Goal: Task Accomplishment & Management: Manage account settings

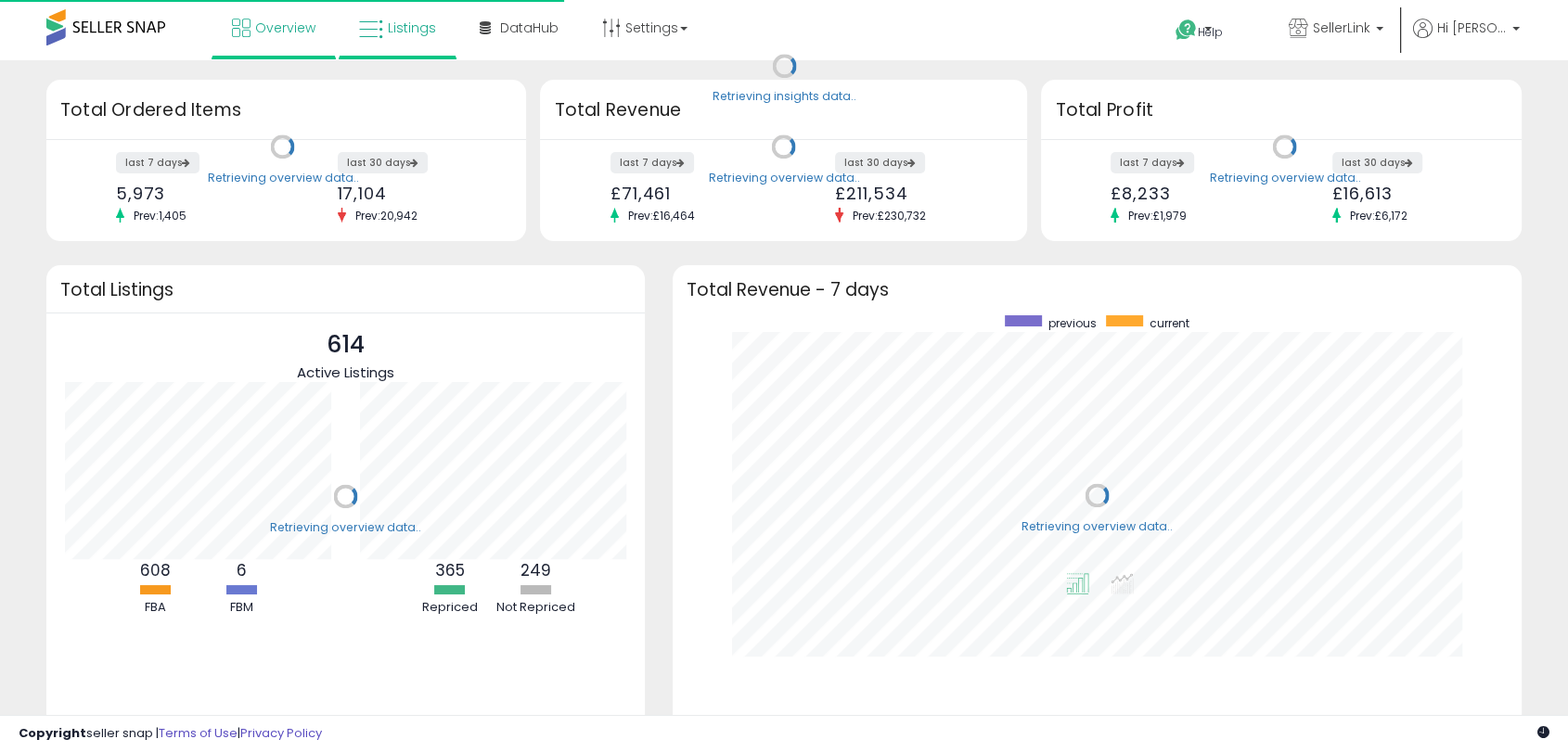
scroll to position [351, 811]
click at [420, 50] on link "Listings" at bounding box center [397, 27] width 104 height 56
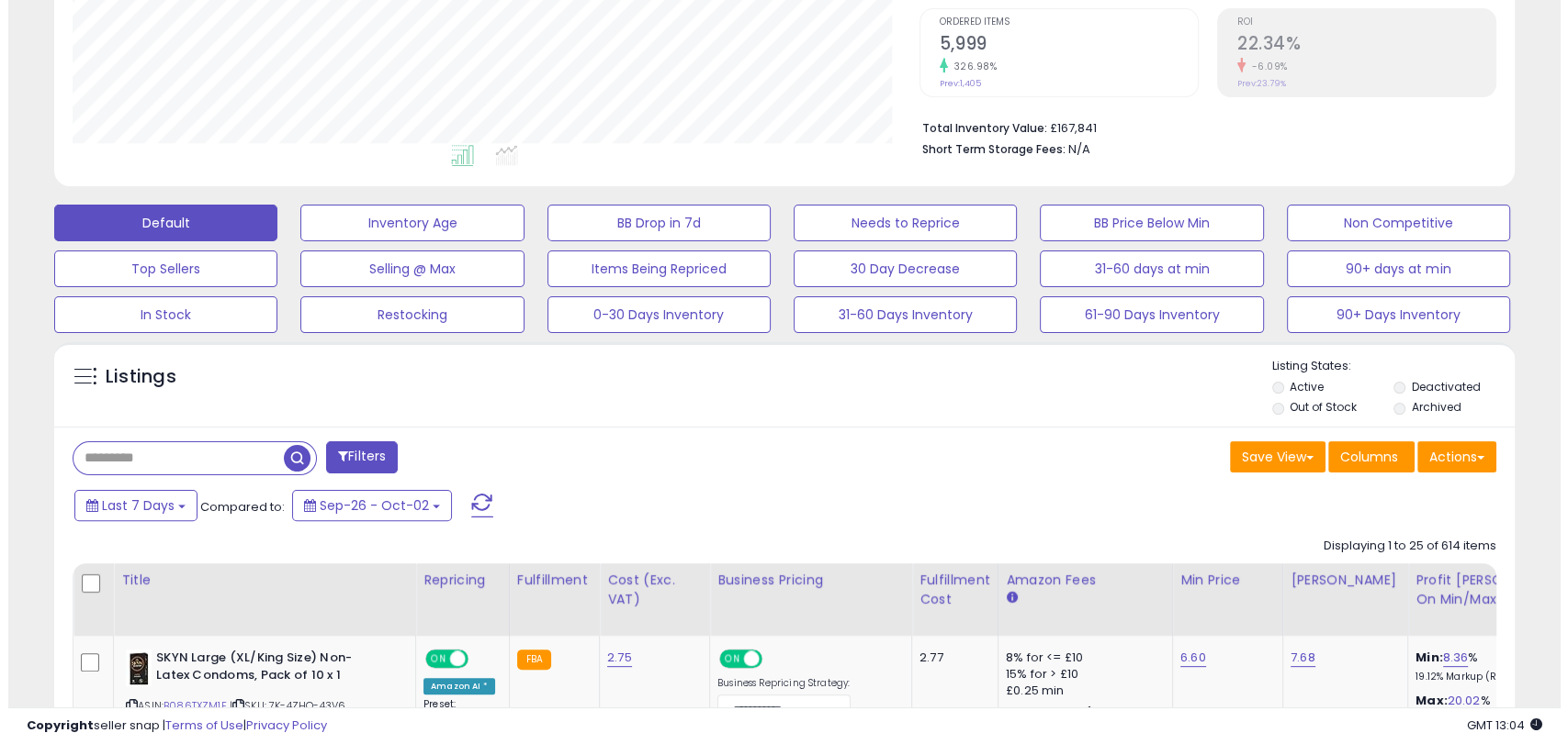
scroll to position [375, 0]
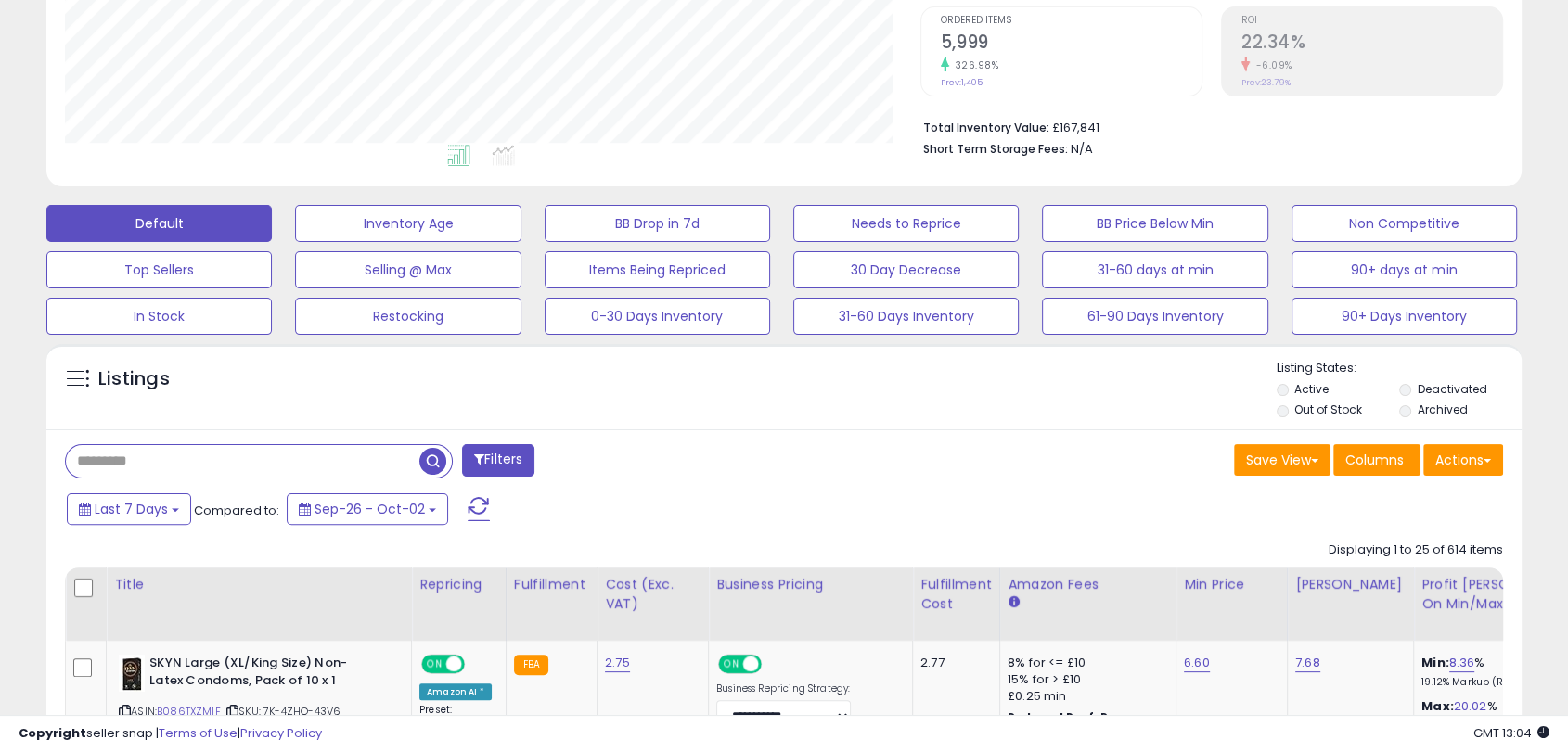
click at [185, 464] on input "text" at bounding box center [243, 461] width 353 height 32
type input "******"
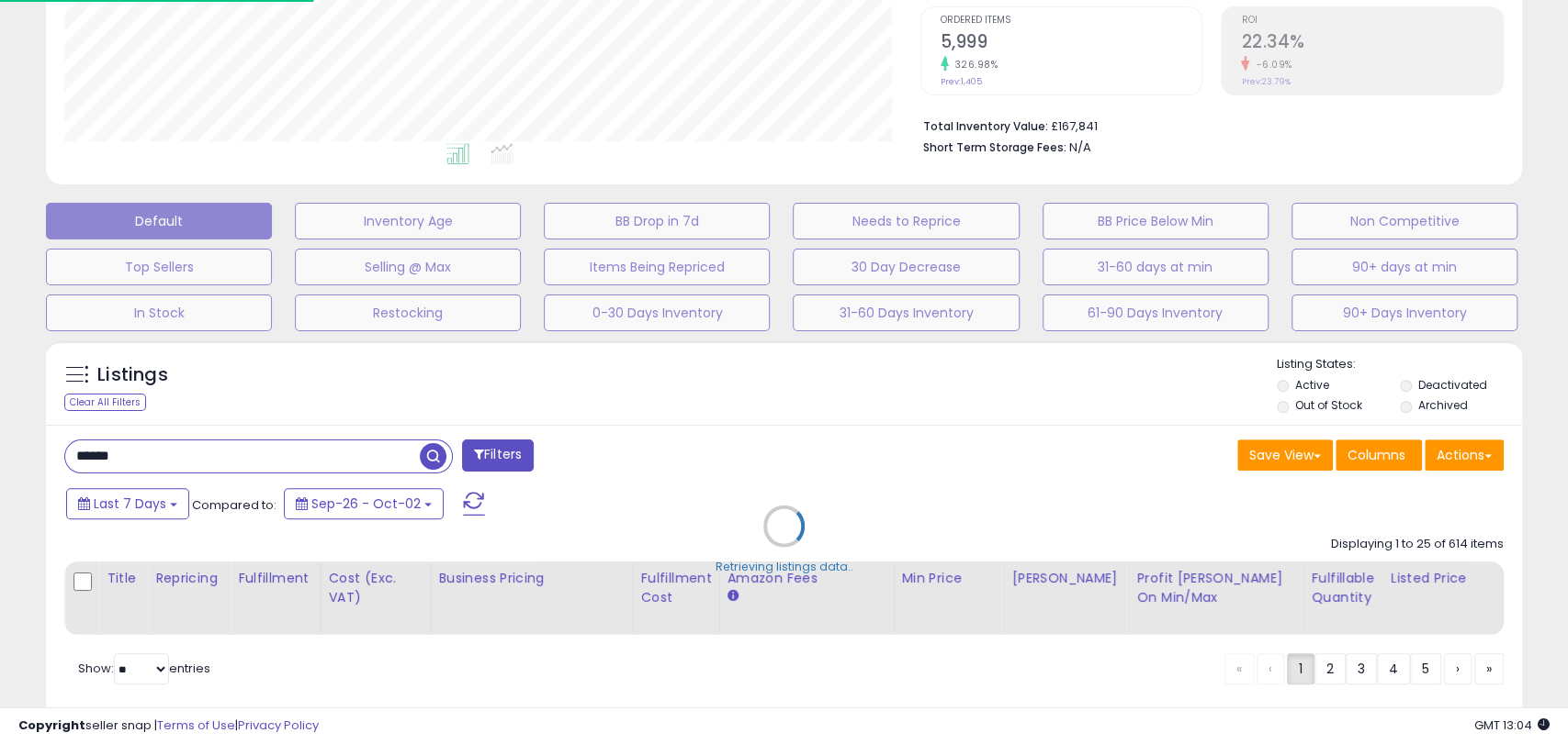
scroll to position [376, 854]
click at [722, 413] on div "Retrieving listings data.." at bounding box center [783, 539] width 1503 height 418
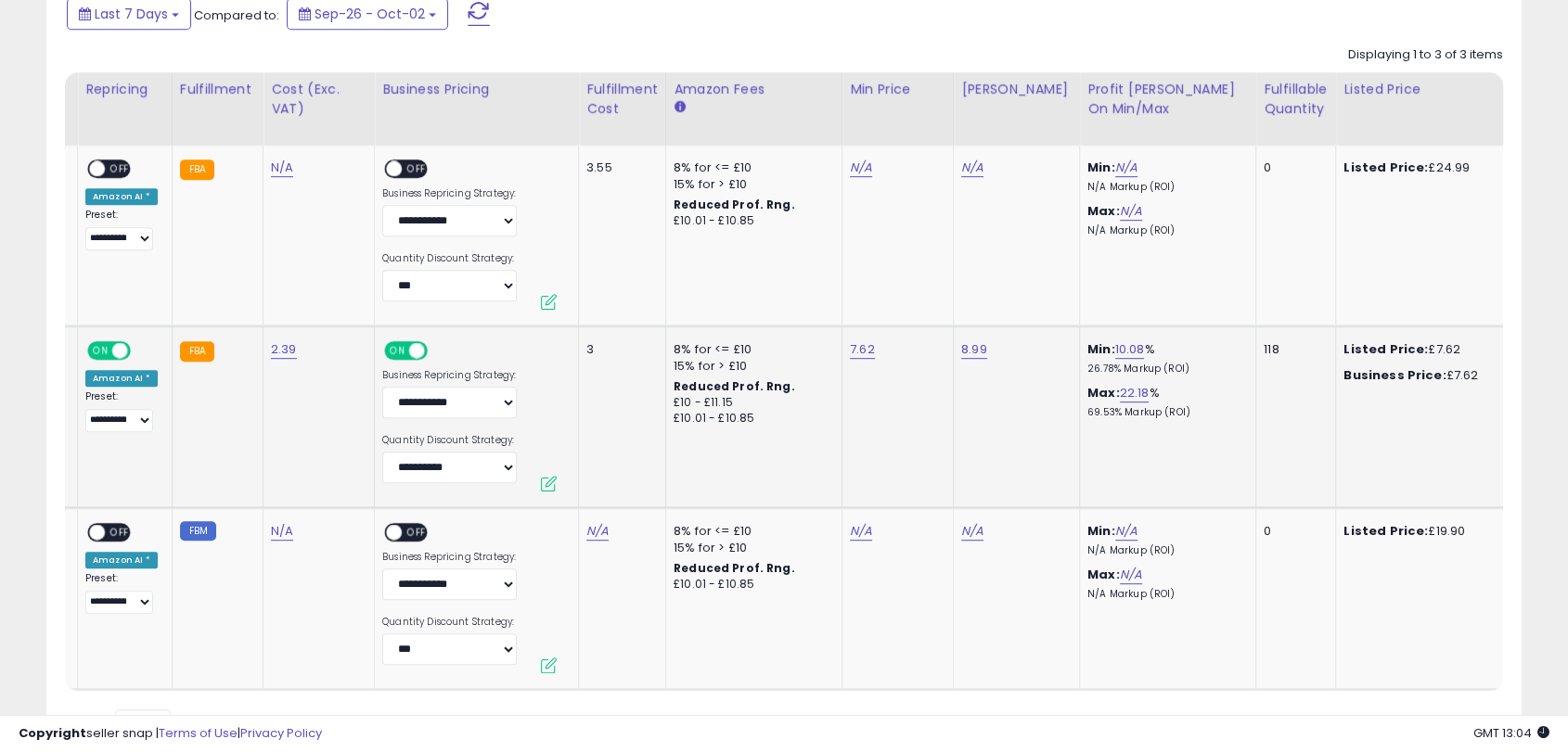
scroll to position [0, 0]
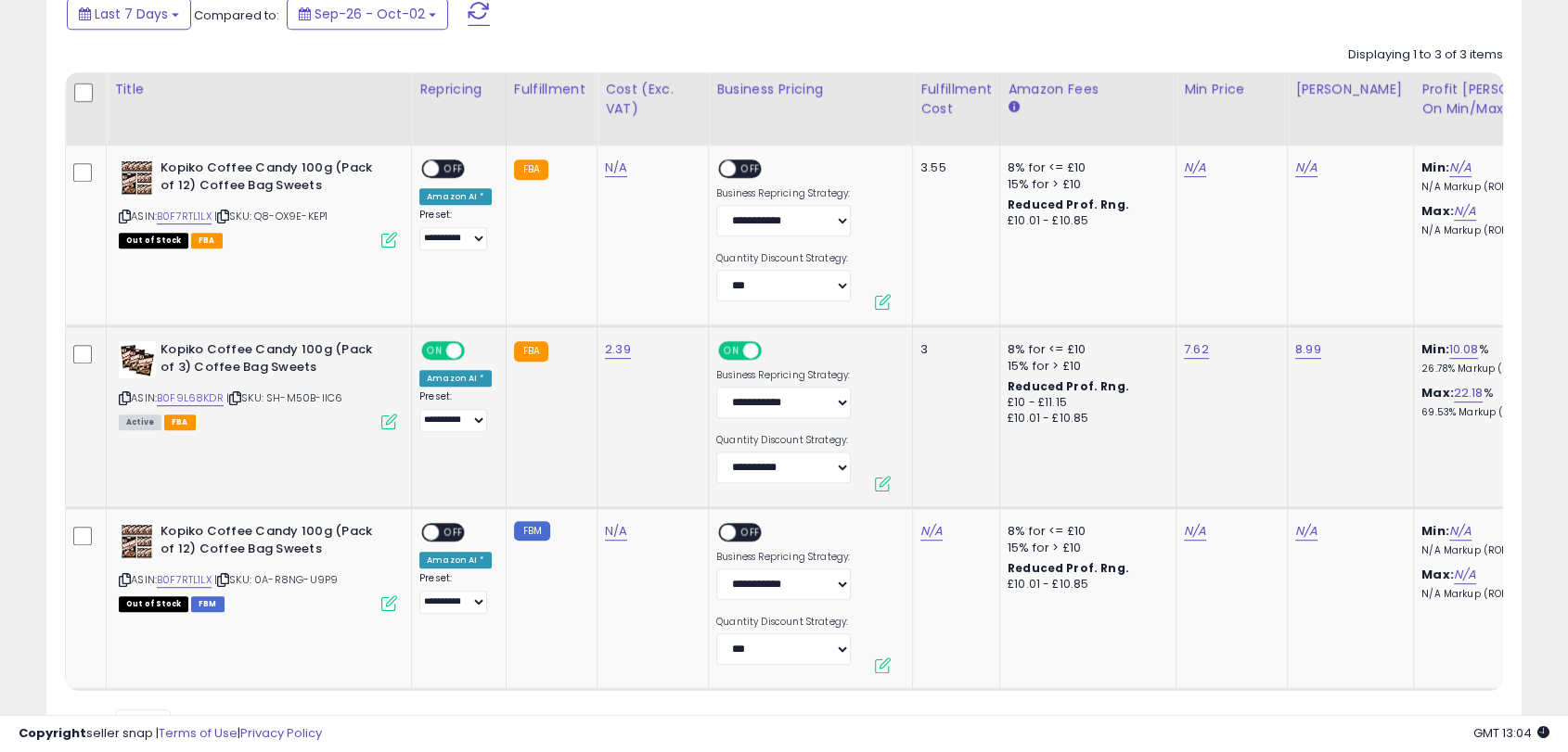
click at [688, 417] on td "2.39" at bounding box center [654, 417] width 111 height 181
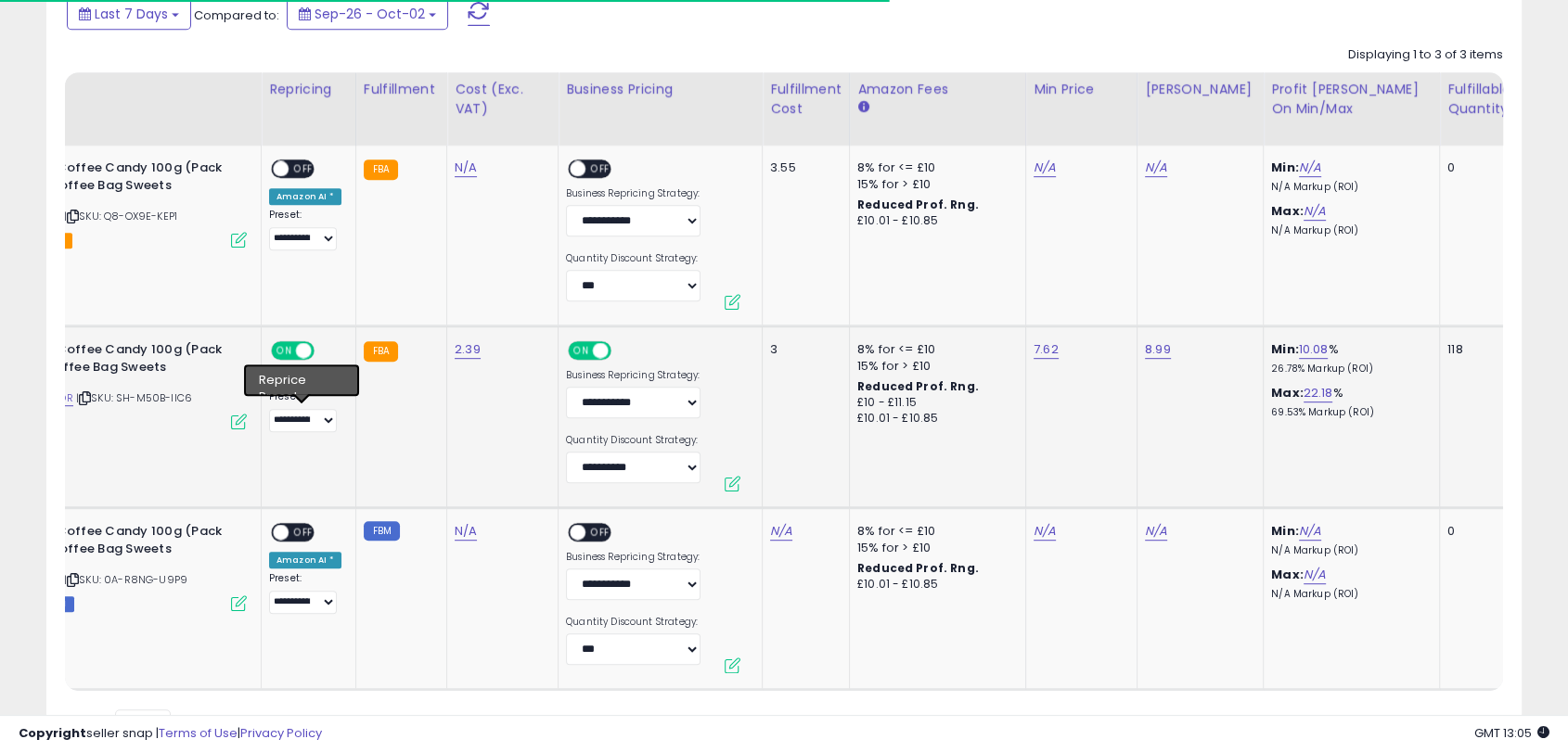
click at [240, 420] on icon at bounding box center [239, 421] width 16 height 16
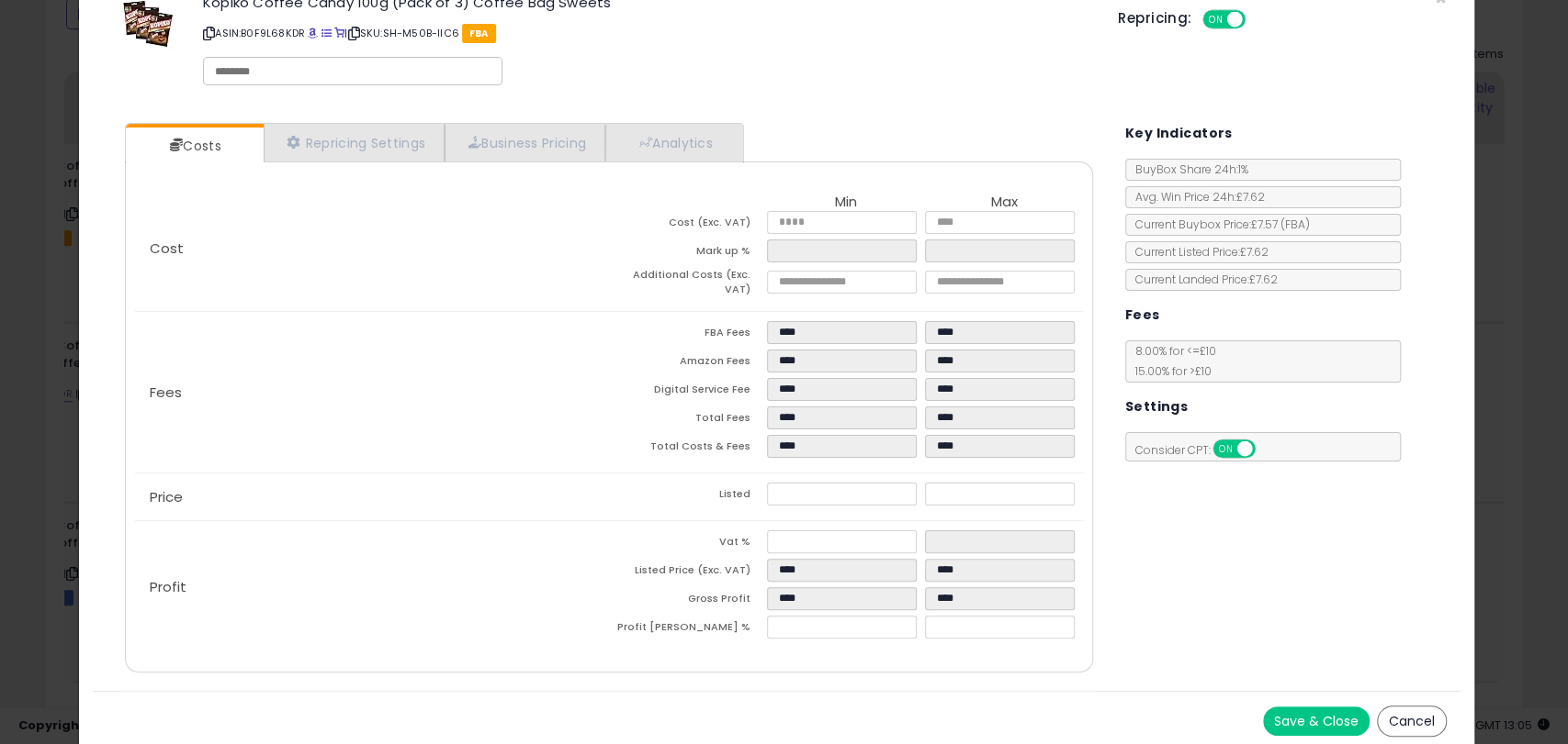
click at [1276, 720] on button "Save & Close" at bounding box center [1316, 721] width 106 height 29
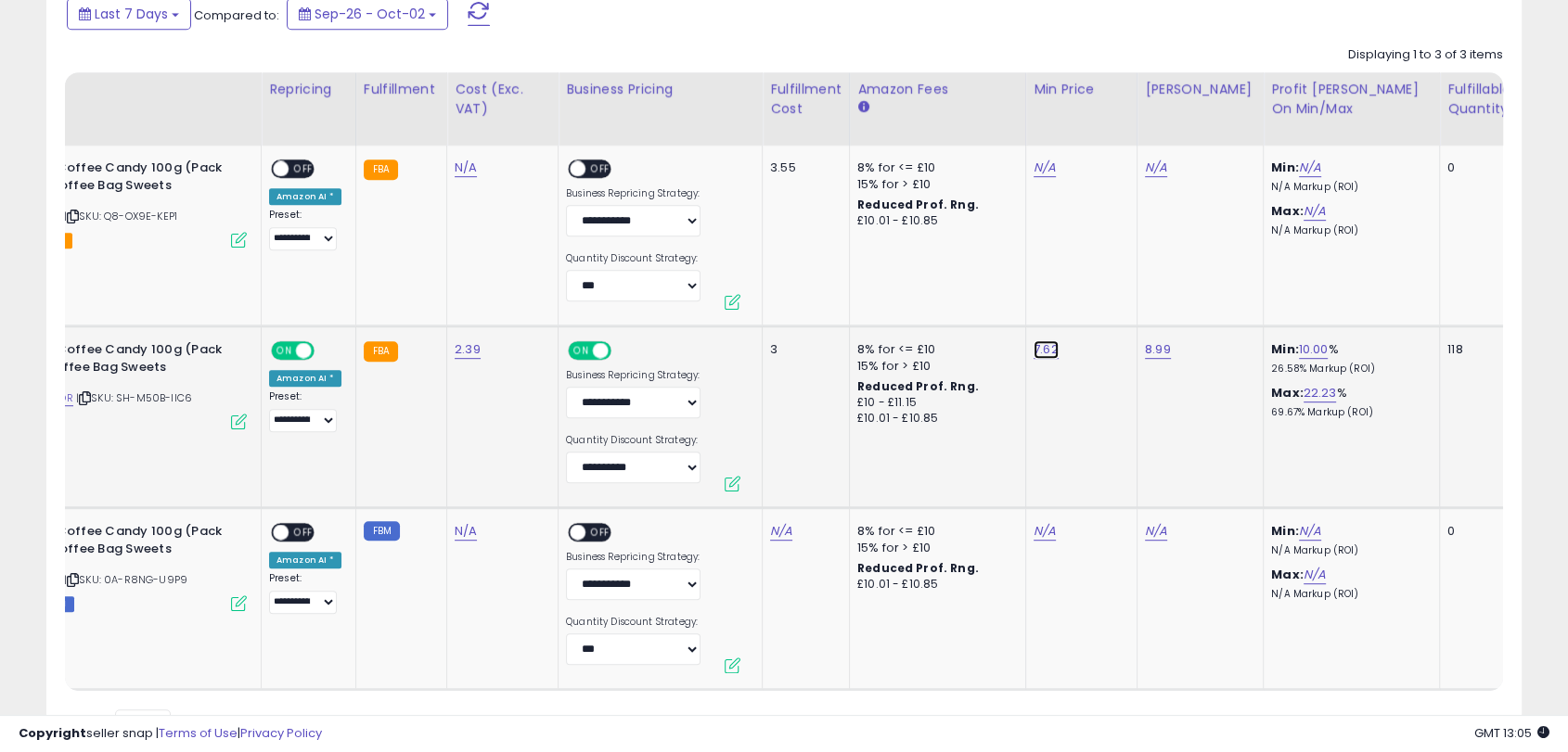
click at [1041, 356] on link "7.62" at bounding box center [1047, 349] width 25 height 19
type input "****"
click button "submit" at bounding box center [1090, 303] width 31 height 28
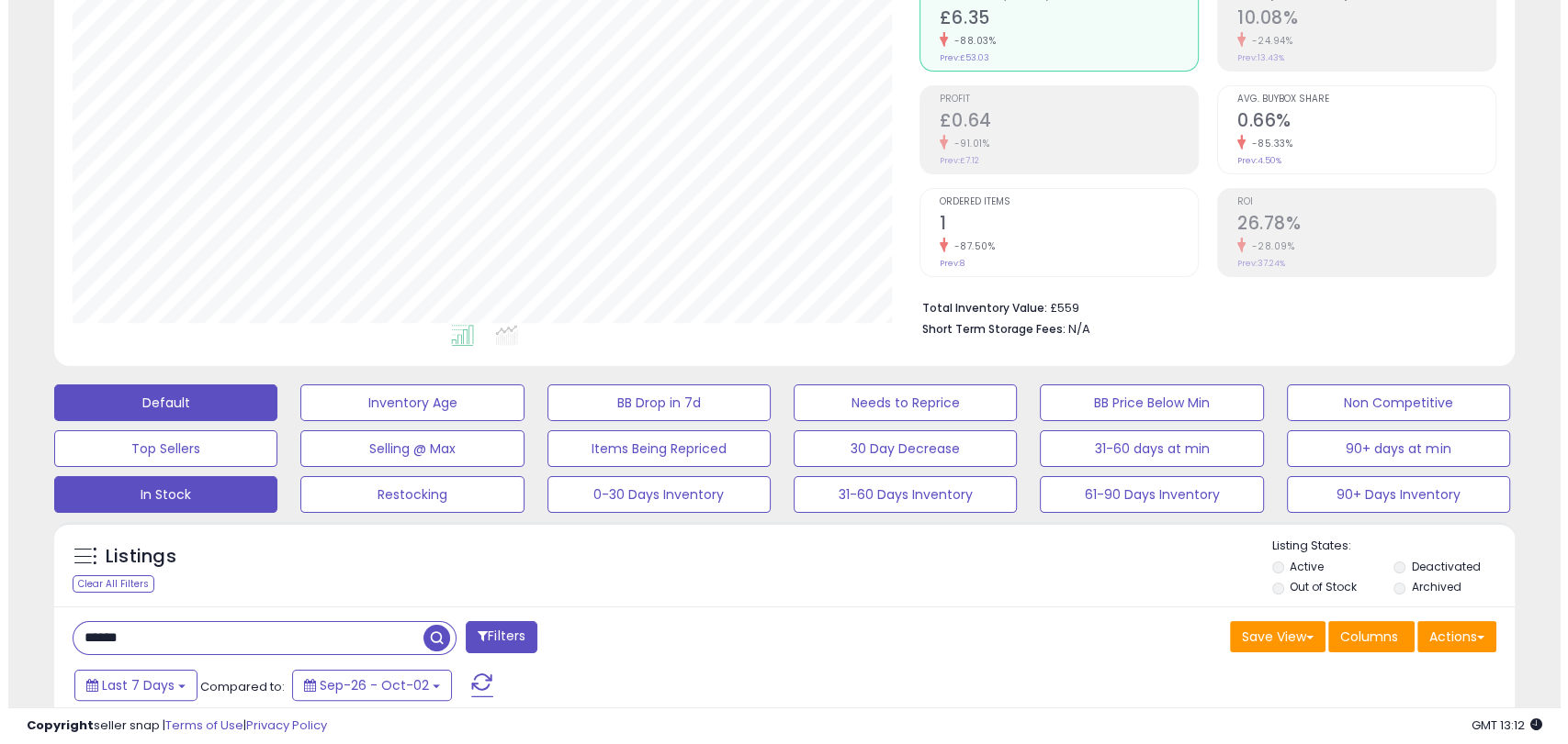
scroll to position [162, 0]
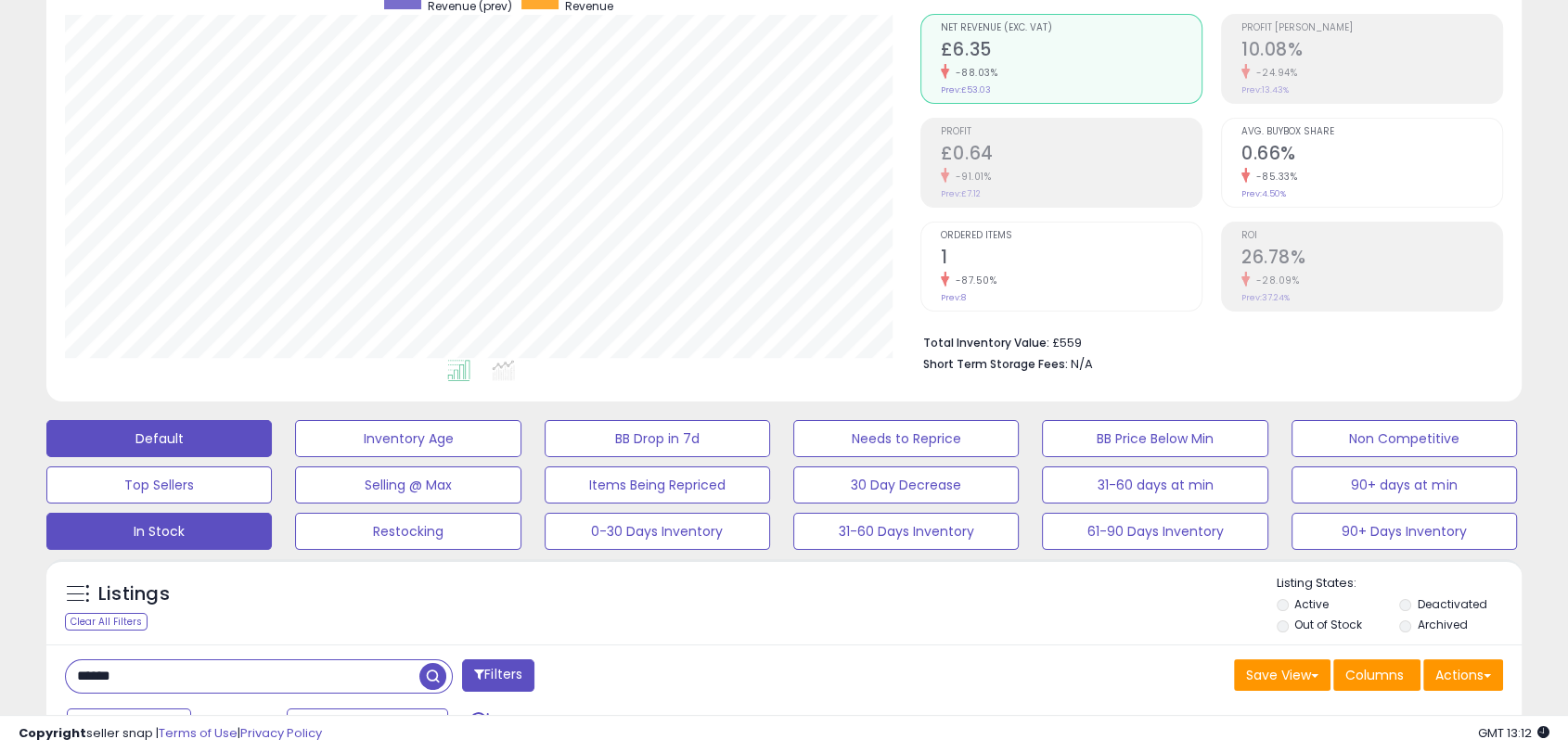
click at [173, 546] on button "In Stock" at bounding box center [159, 532] width 225 height 37
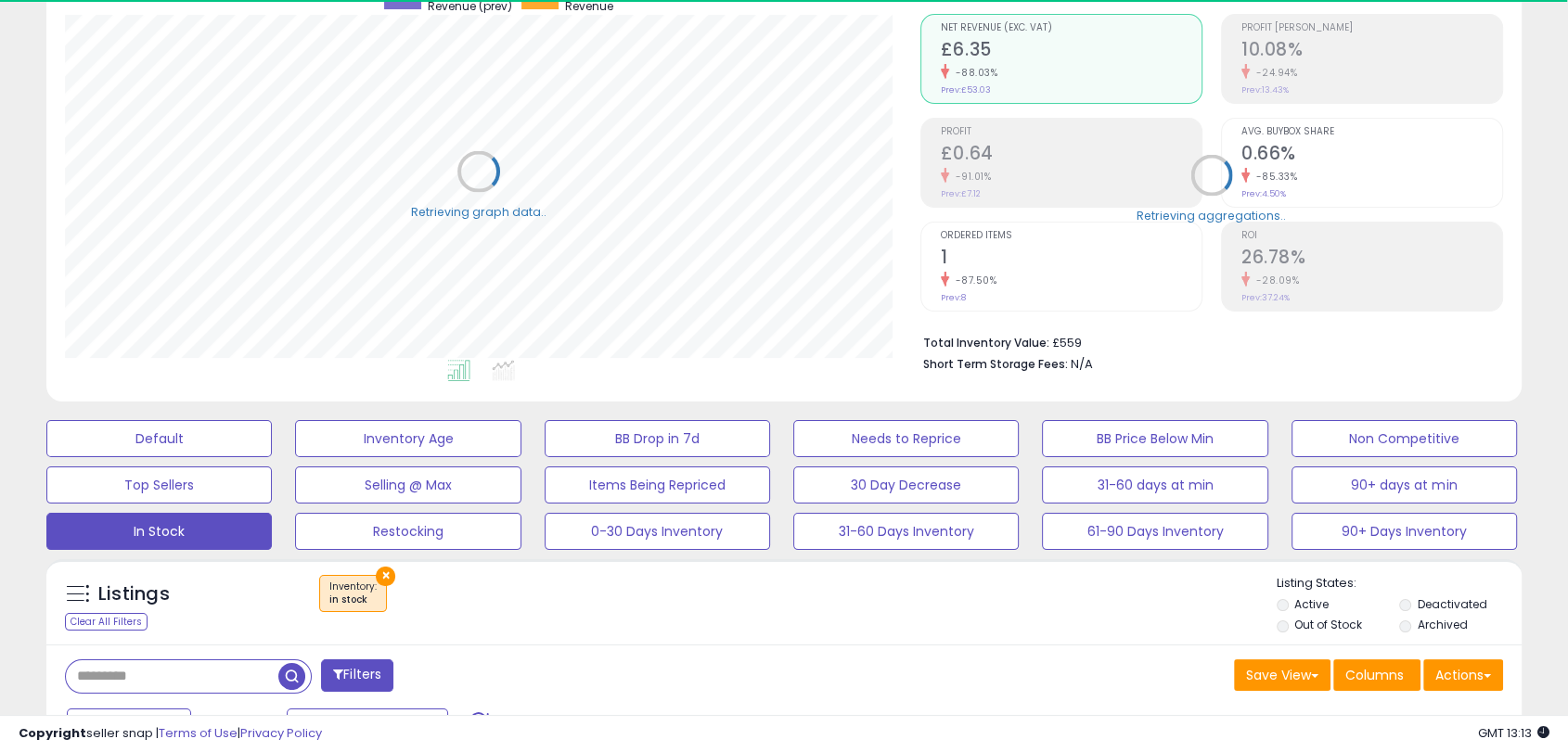
scroll to position [927276, 927157]
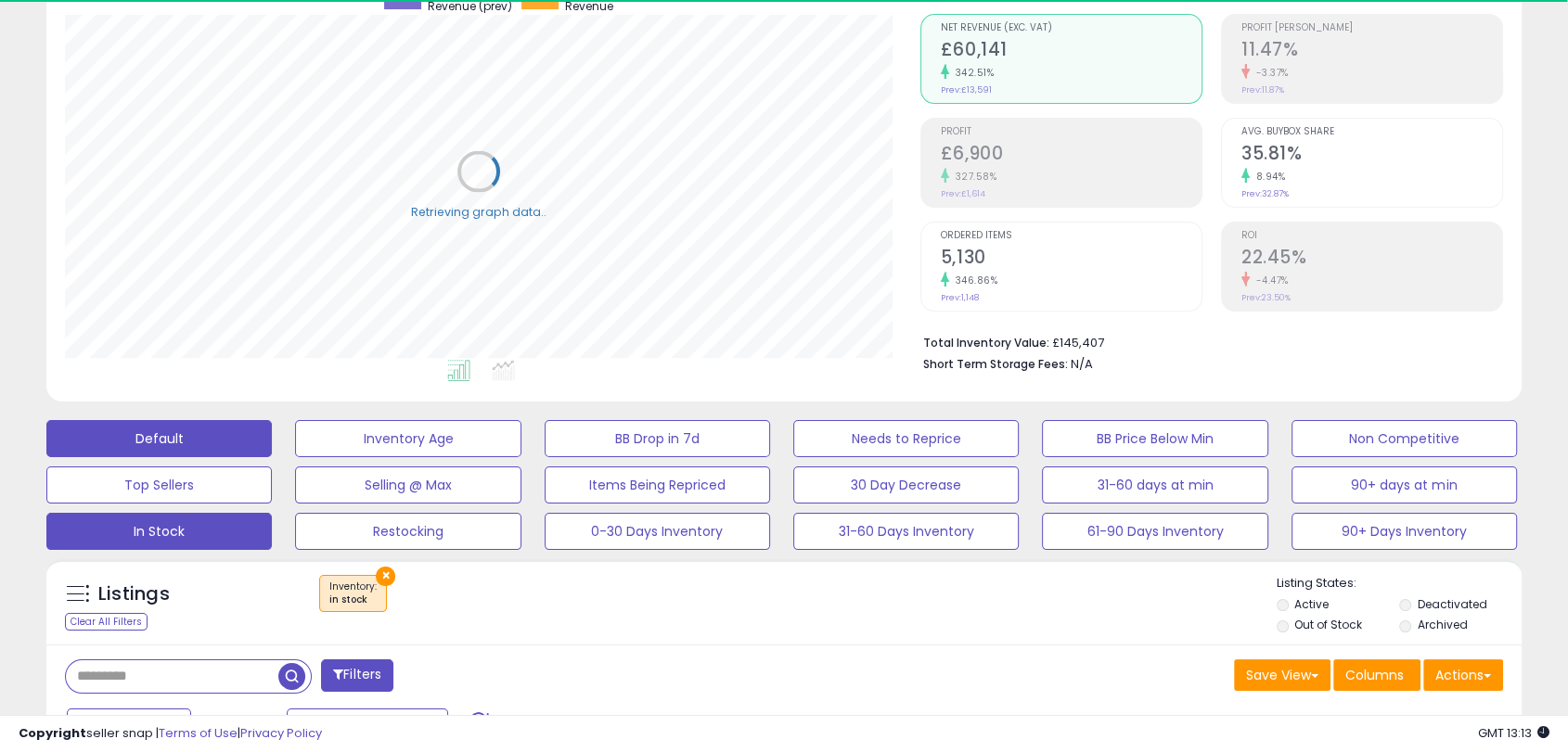
click at [173, 425] on button "Default" at bounding box center [159, 439] width 225 height 37
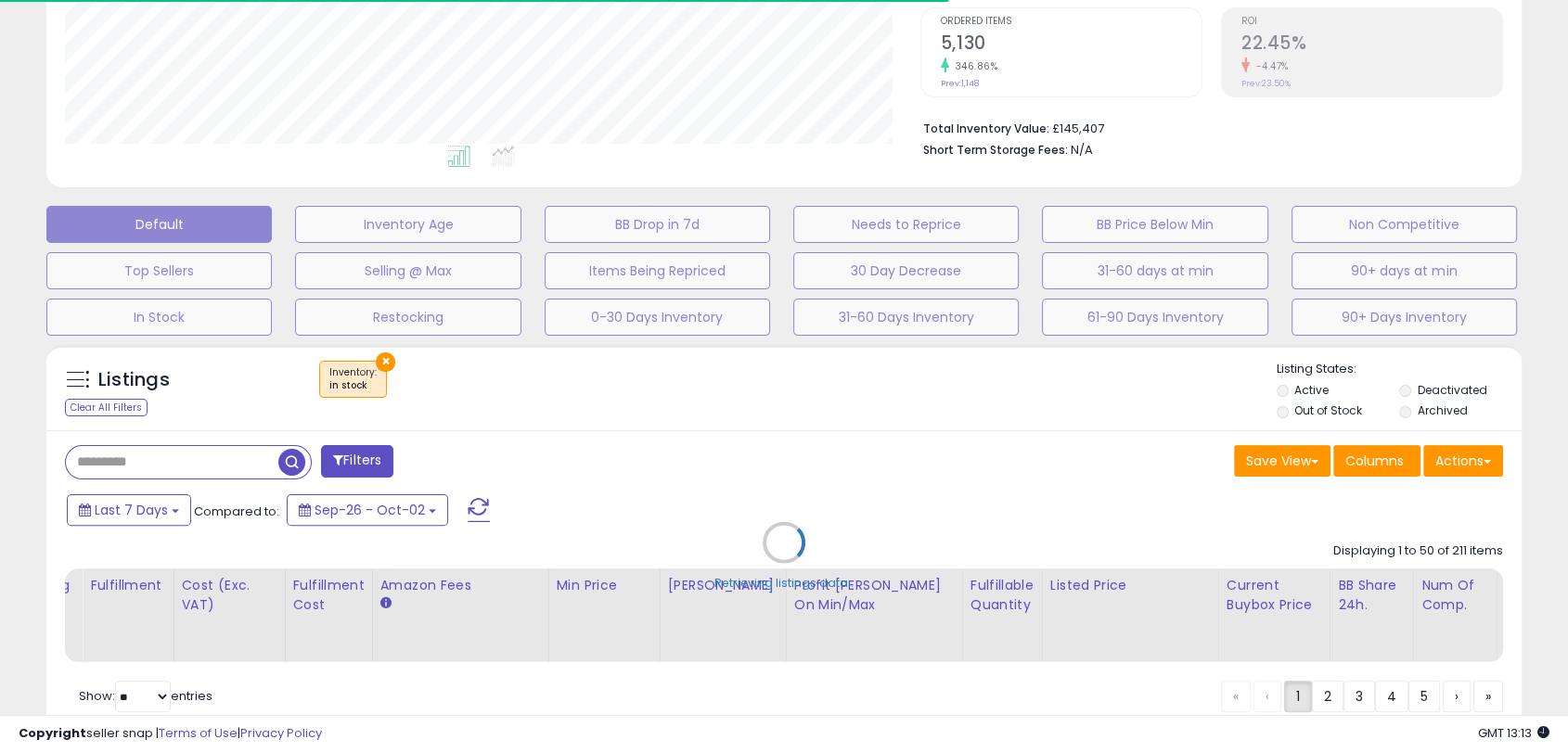
scroll to position [384, 0]
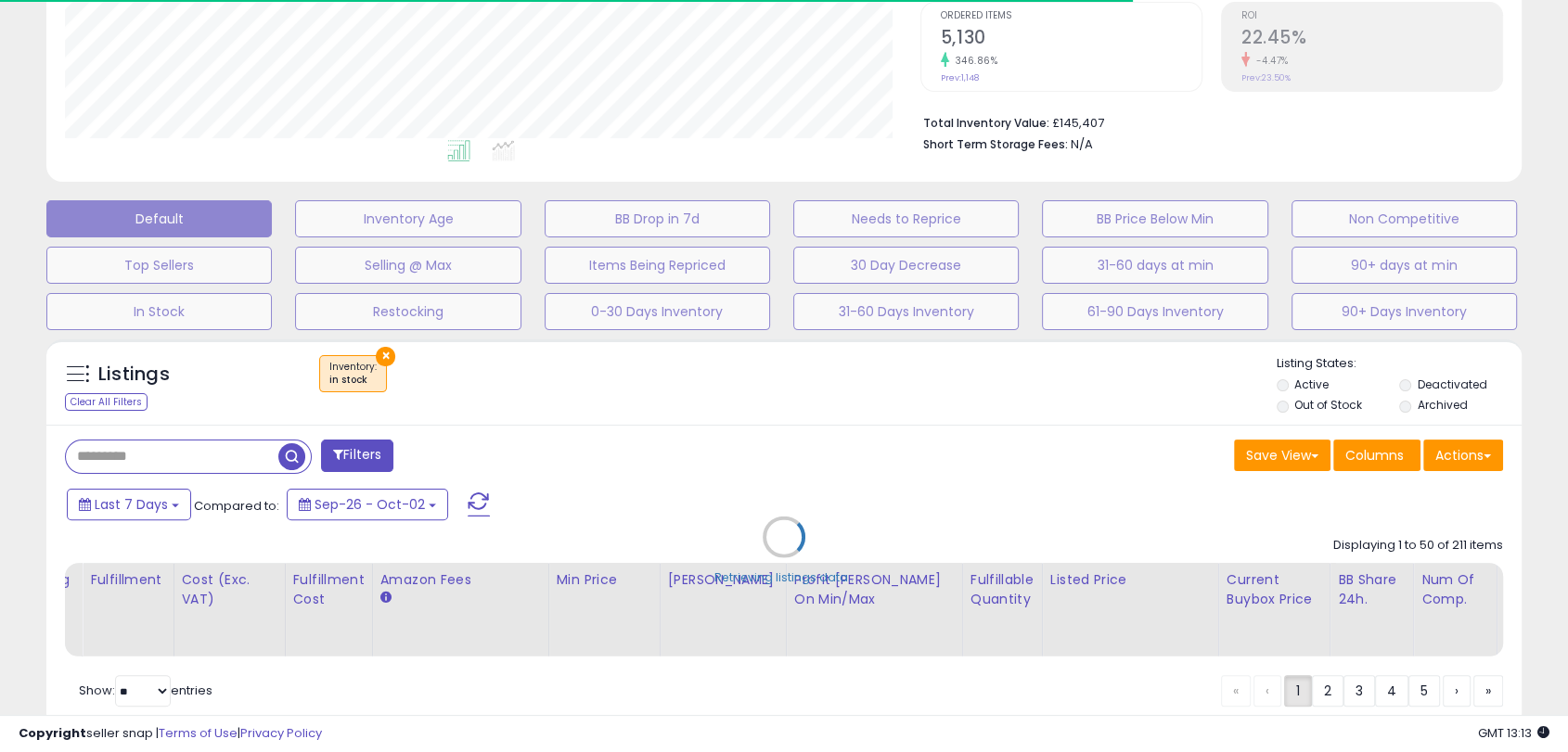
click at [150, 450] on div "Retrieving listings data.." at bounding box center [784, 551] width 1504 height 442
select select "**"
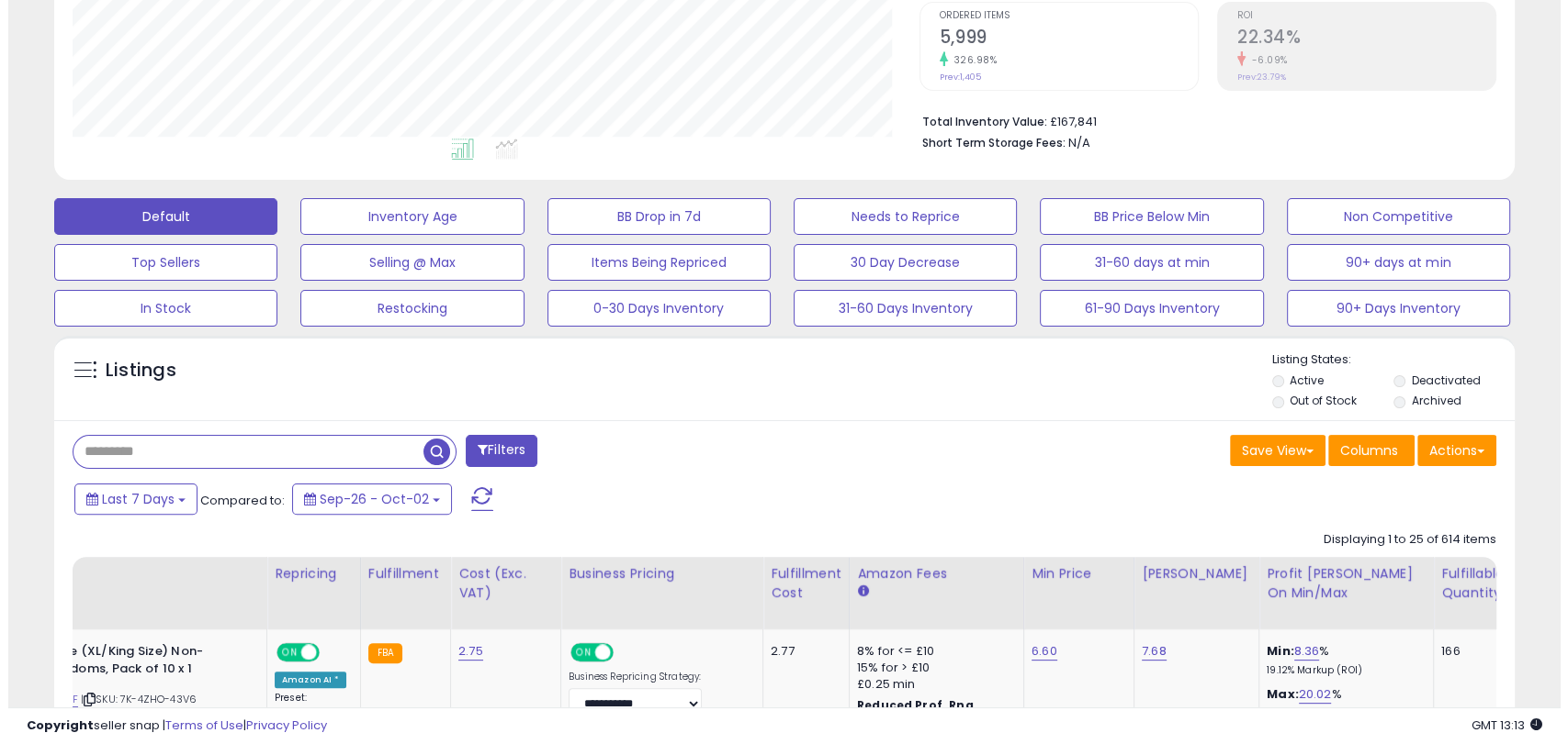
scroll to position [376, 845]
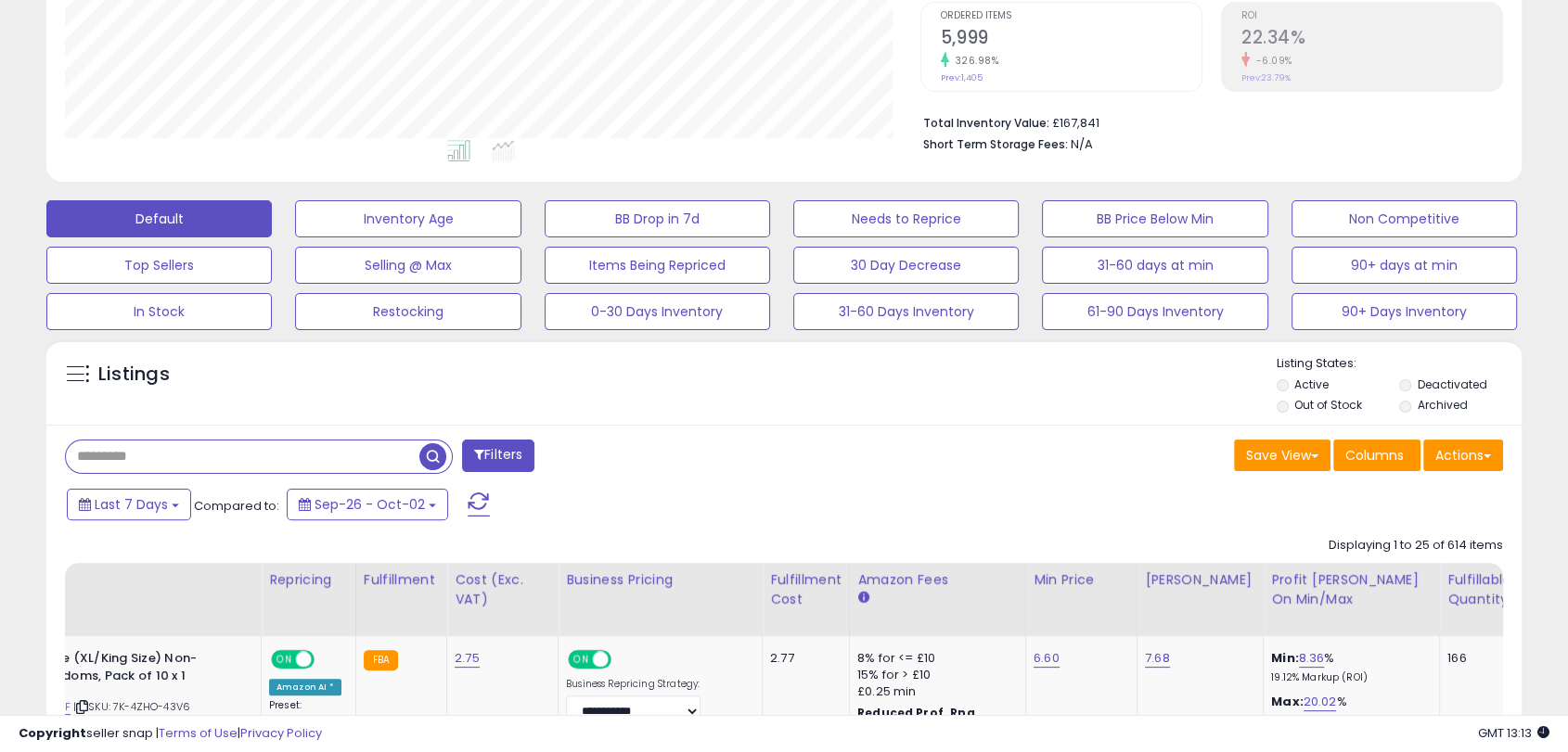
click at [150, 450] on input "text" at bounding box center [243, 456] width 353 height 32
type input "********"
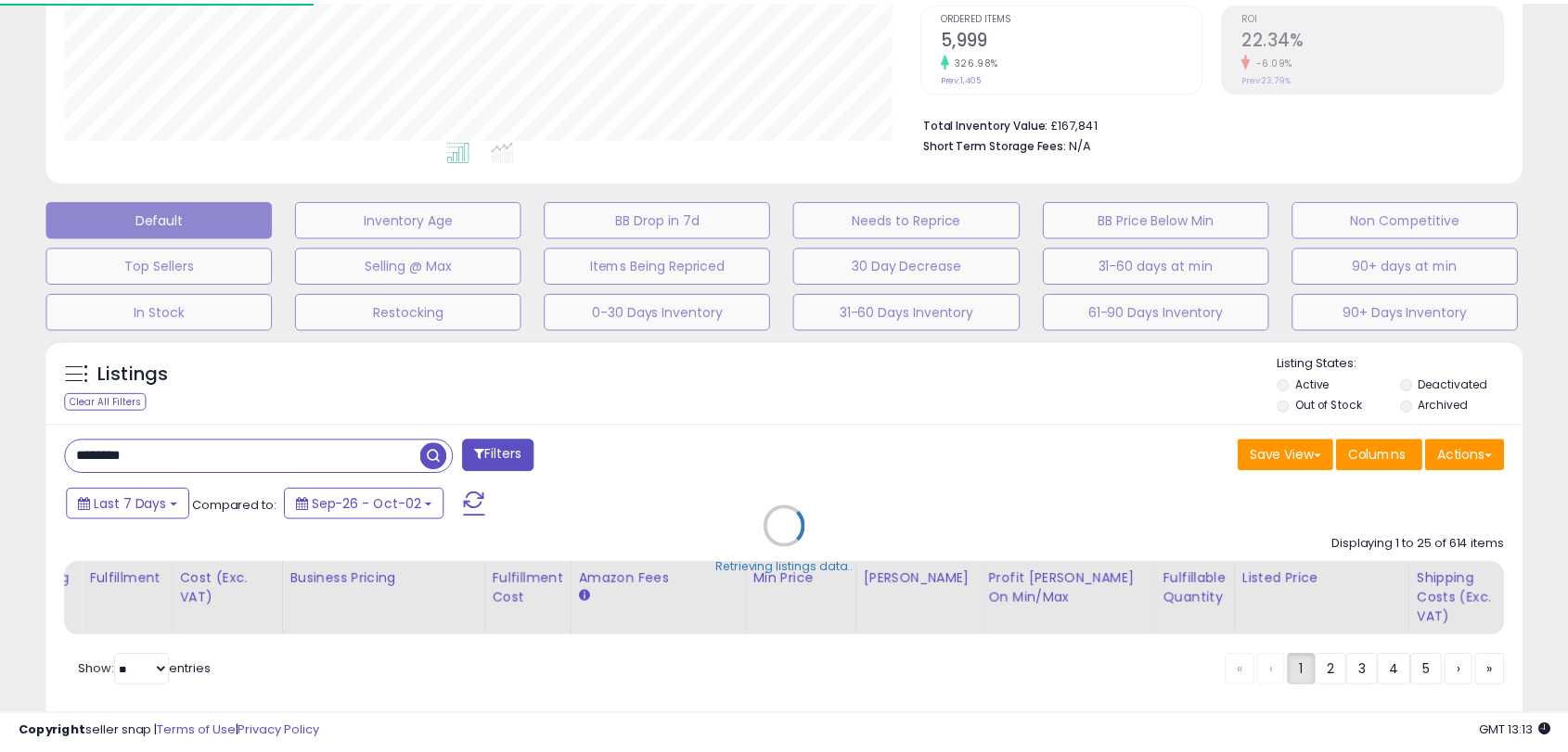
scroll to position [380, 864]
click at [743, 393] on div "Retrieving listings data.." at bounding box center [791, 541] width 1519 height 422
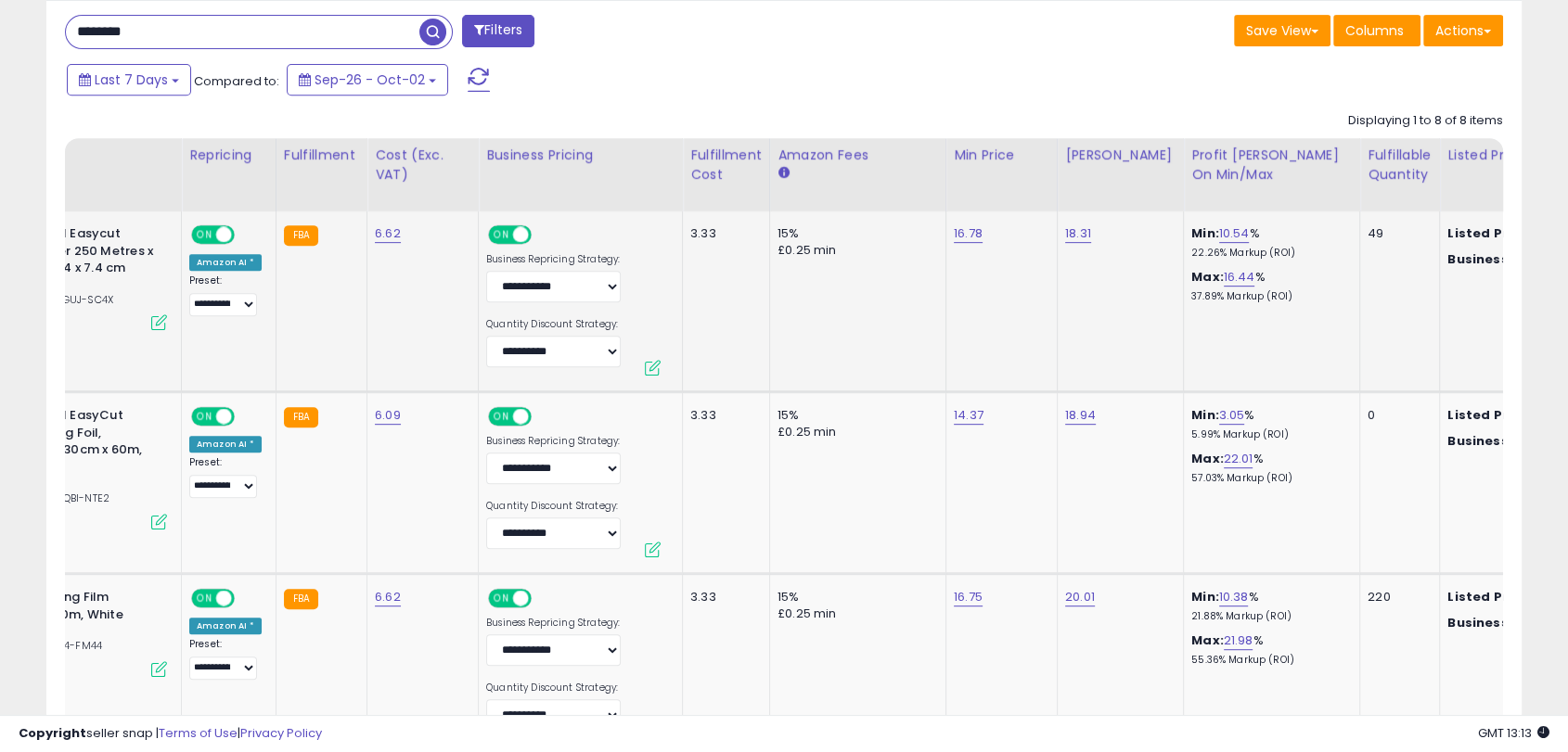
scroll to position [0, 231]
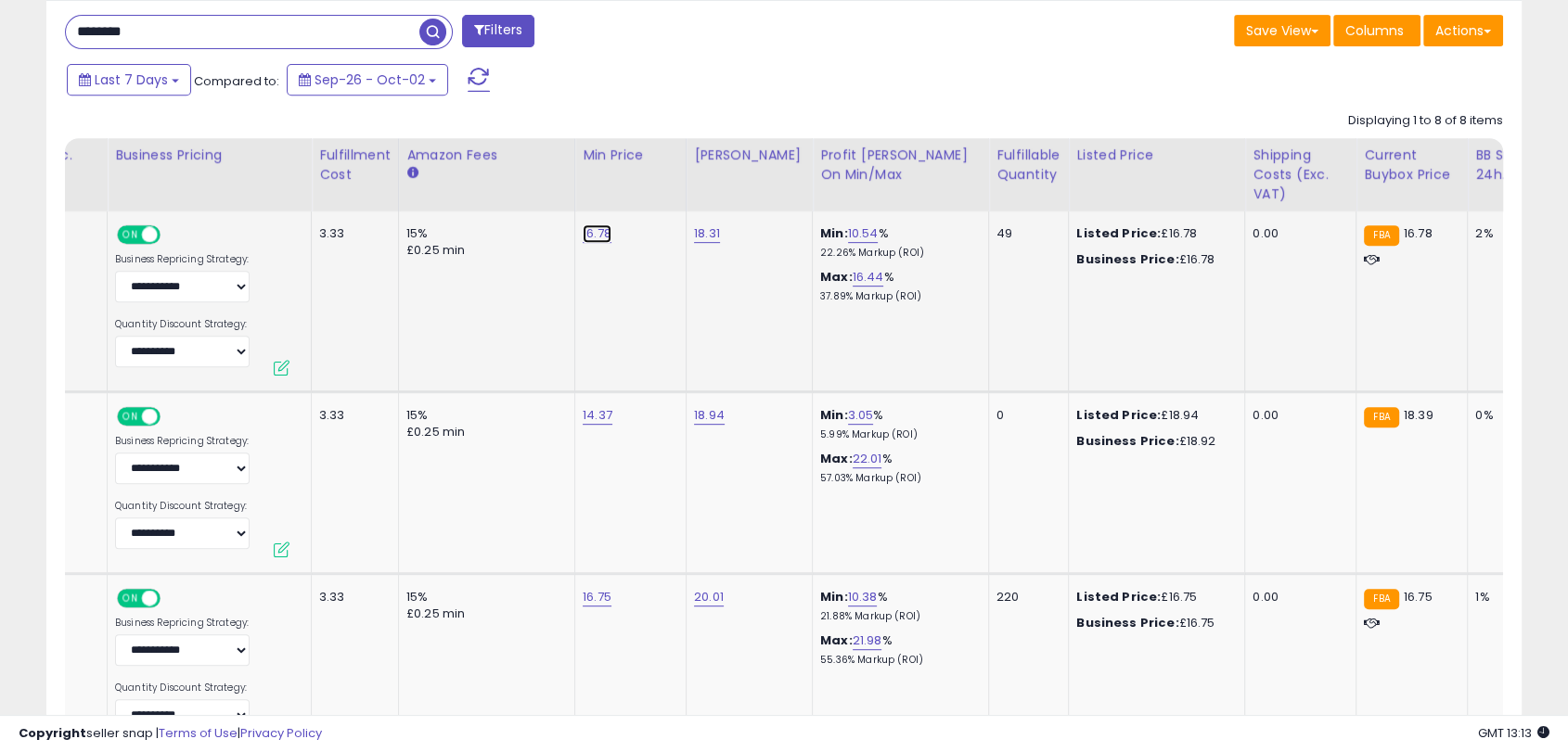
click at [597, 236] on link "16.78" at bounding box center [596, 233] width 28 height 19
type input "*****"
click button "submit" at bounding box center [641, 187] width 31 height 28
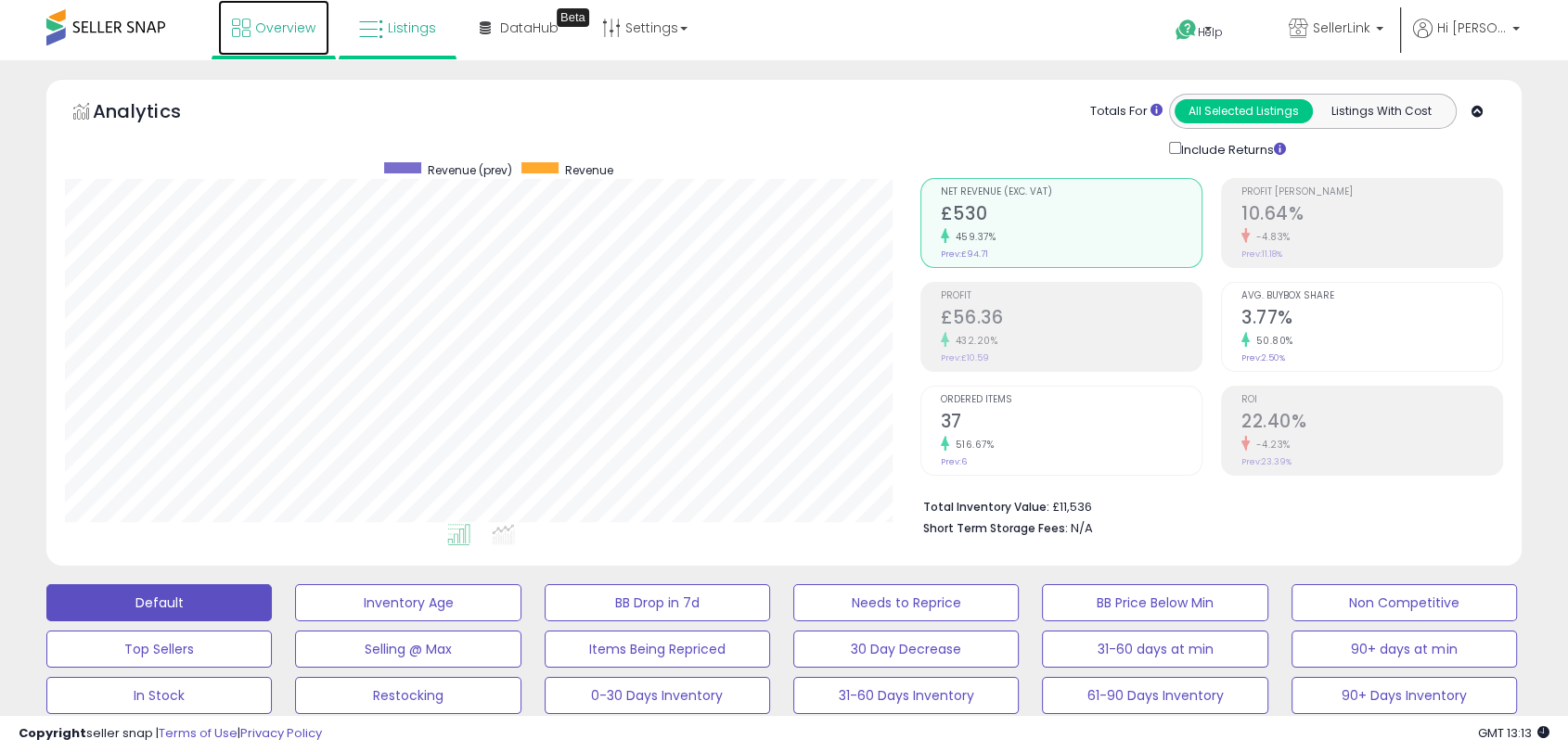
click at [303, 52] on link "Overview" at bounding box center [274, 27] width 111 height 56
